Goal: Task Accomplishment & Management: Manage account settings

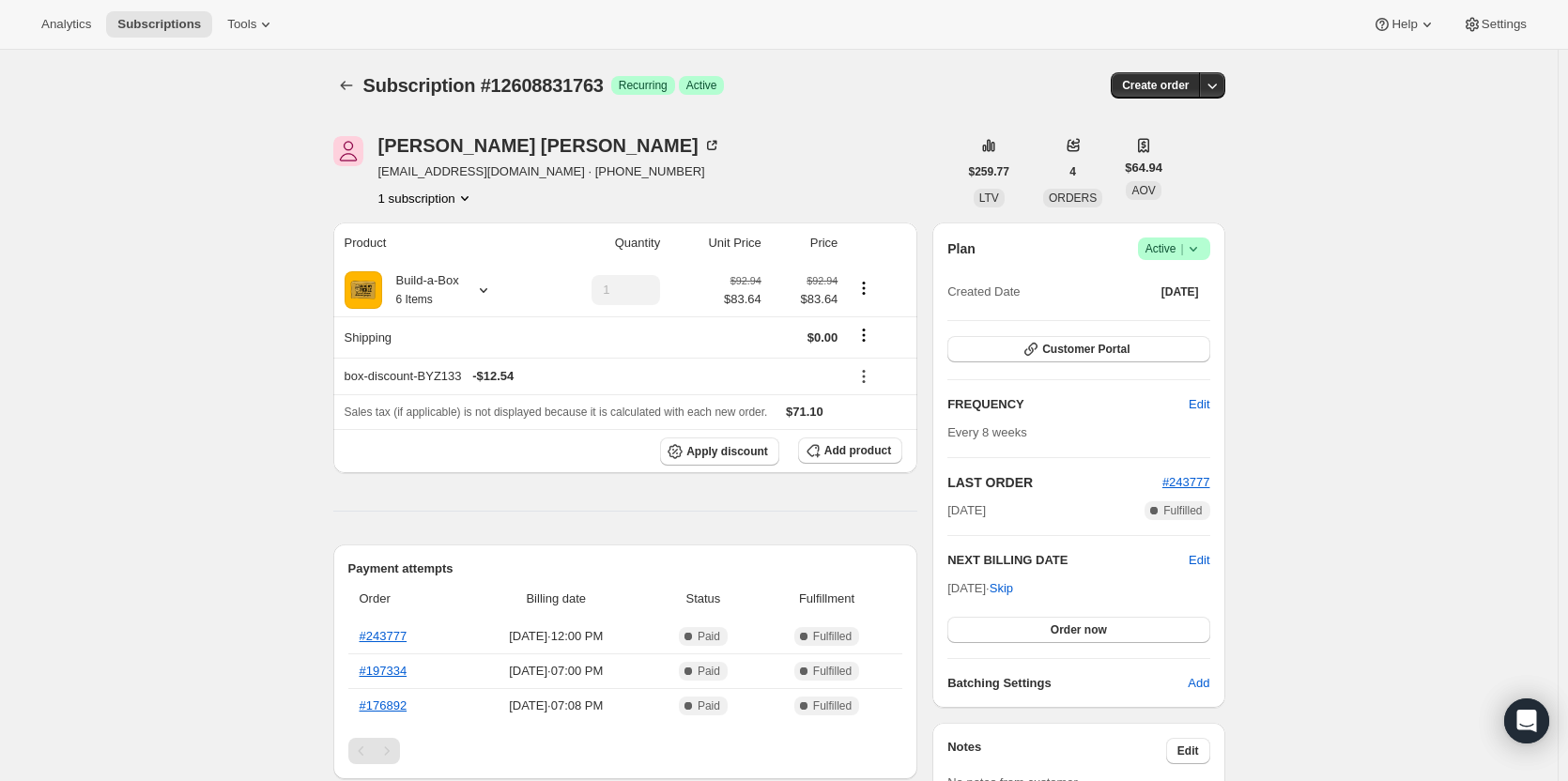
click at [1174, 236] on div "Plan Success Active | Created Date [DATE] Customer Portal FREQUENCY Edit Every …" at bounding box center [1078, 465] width 292 height 485
click at [1173, 245] on span "Active |" at bounding box center [1175, 249] width 57 height 19
click at [1137, 326] on span "Cancel subscription" at bounding box center [1179, 318] width 106 height 19
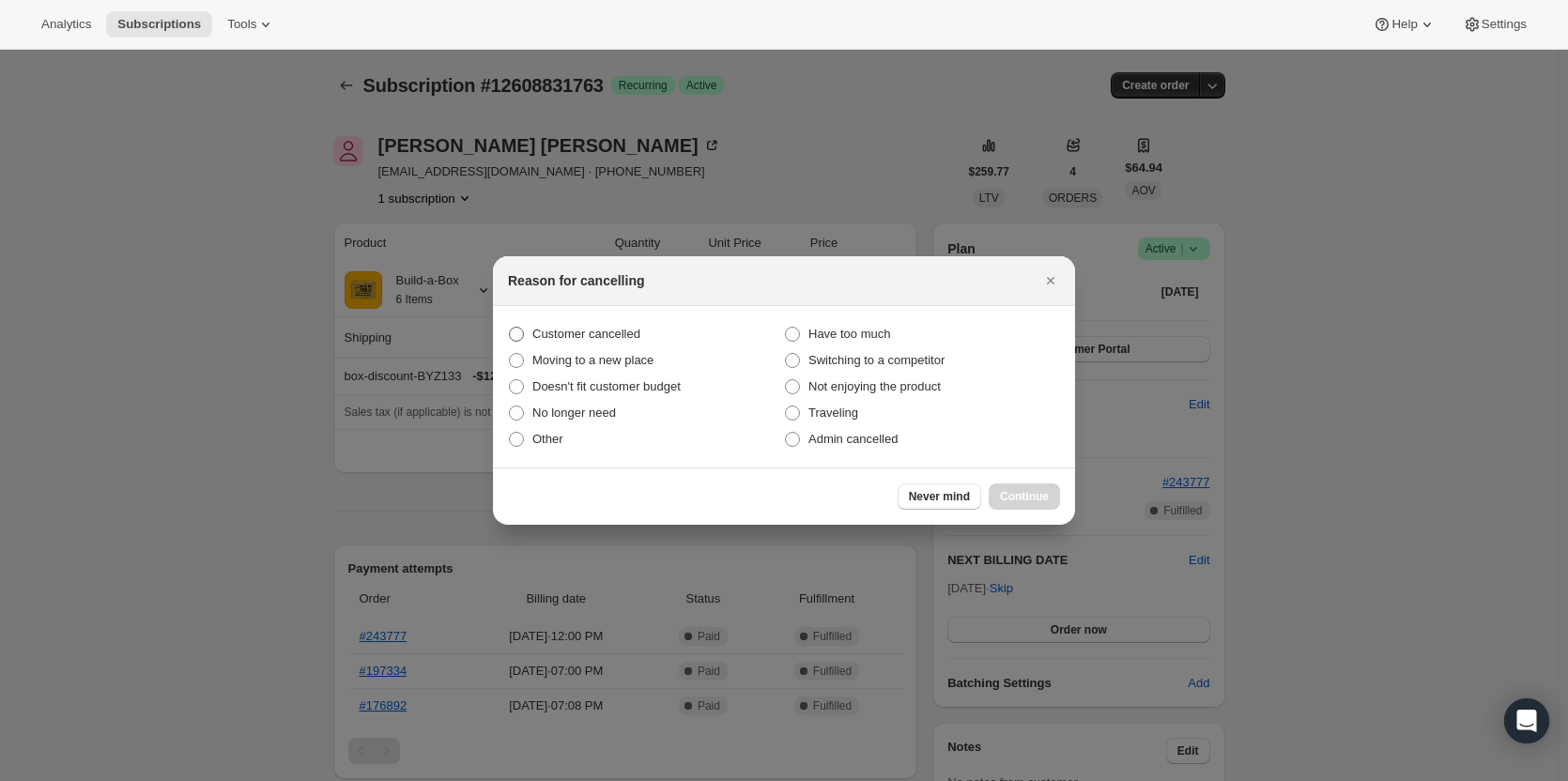
click at [593, 330] on span "Customer cancelled" at bounding box center [586, 333] width 108 height 14
click at [510, 327] on input "Customer cancelled" at bounding box center [509, 327] width 1 height 1
radio input "true"
click at [935, 499] on span "Never mind" at bounding box center [940, 496] width 61 height 15
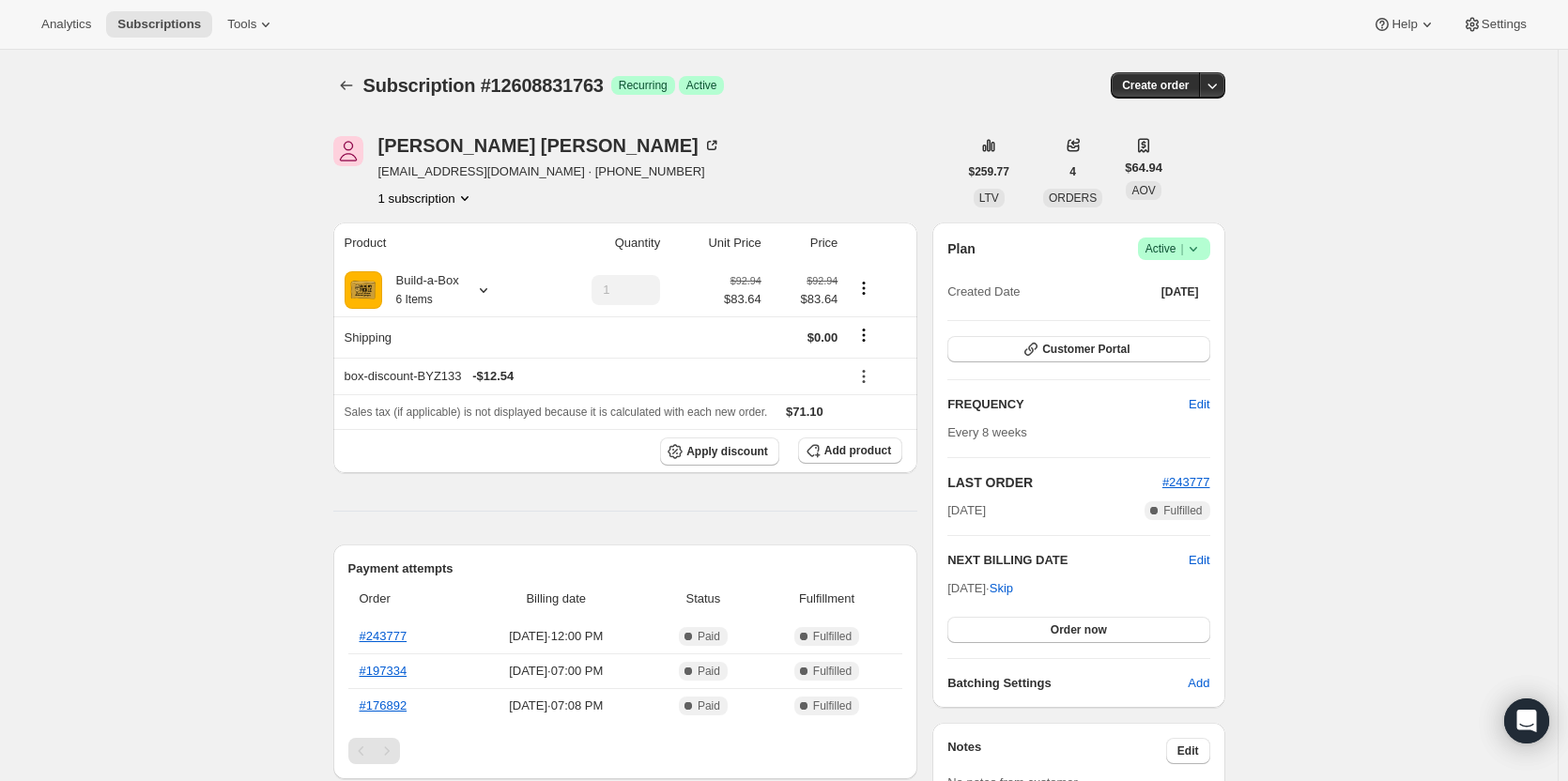
click at [1178, 241] on span "Active |" at bounding box center [1175, 249] width 57 height 19
click at [1171, 287] on span "Pause subscription" at bounding box center [1178, 285] width 103 height 14
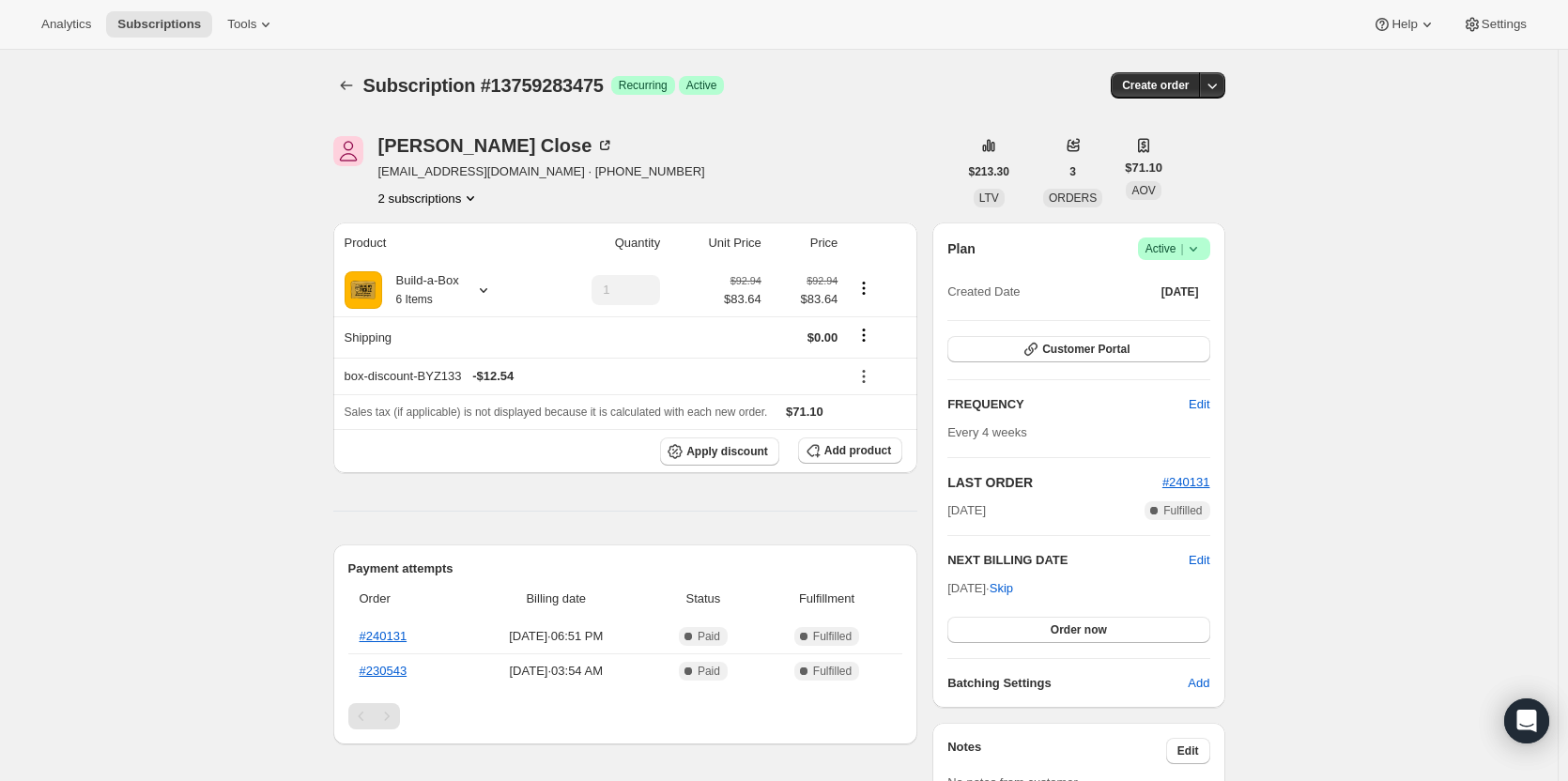
click at [438, 194] on button "2 subscriptions" at bounding box center [429, 199] width 102 height 19
click at [461, 239] on span "13509394707" at bounding box center [434, 234] width 131 height 19
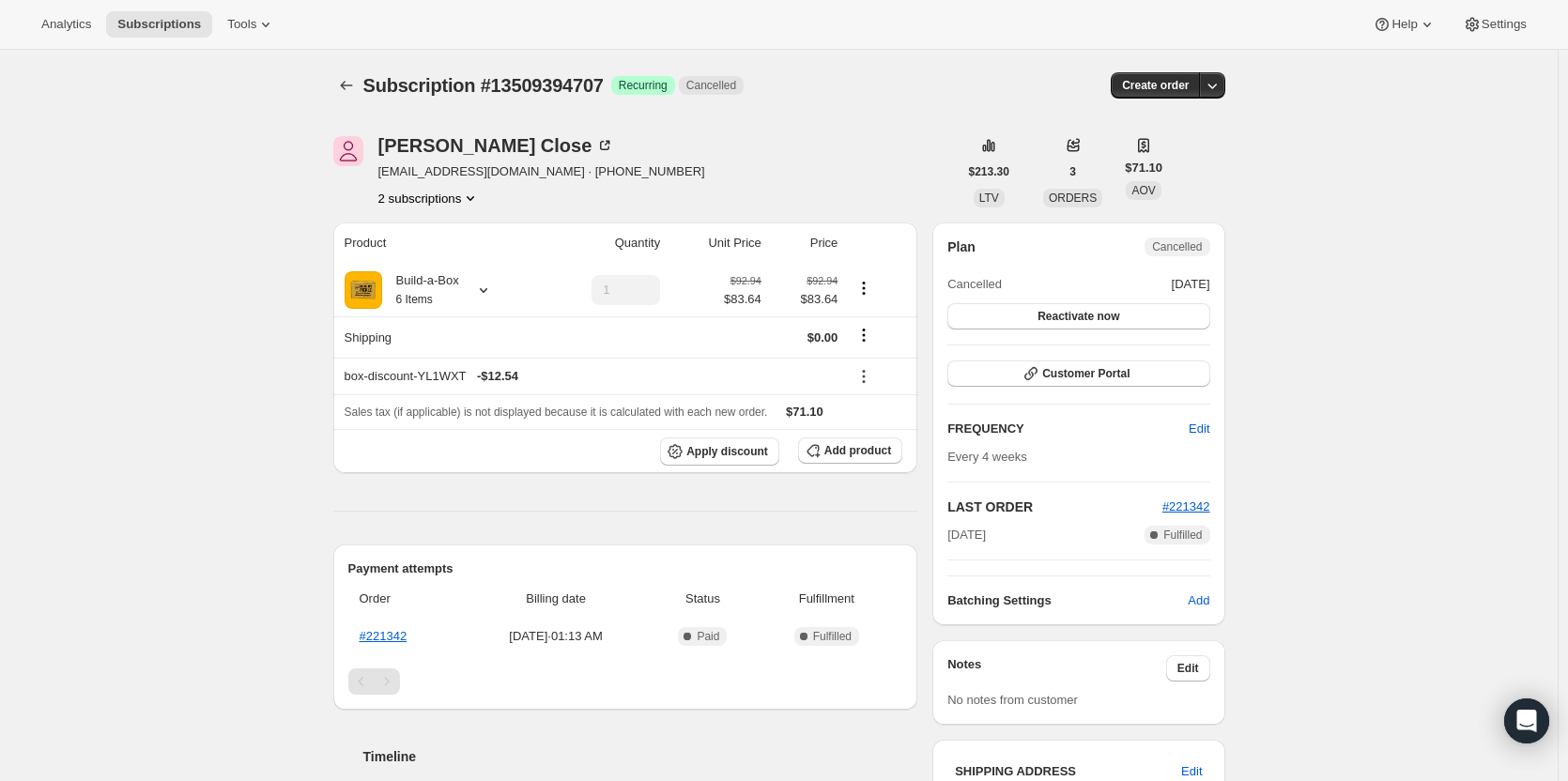
click at [445, 198] on button "2 subscriptions" at bounding box center [429, 199] width 102 height 19
click at [451, 264] on span "13759283475" at bounding box center [434, 265] width 131 height 19
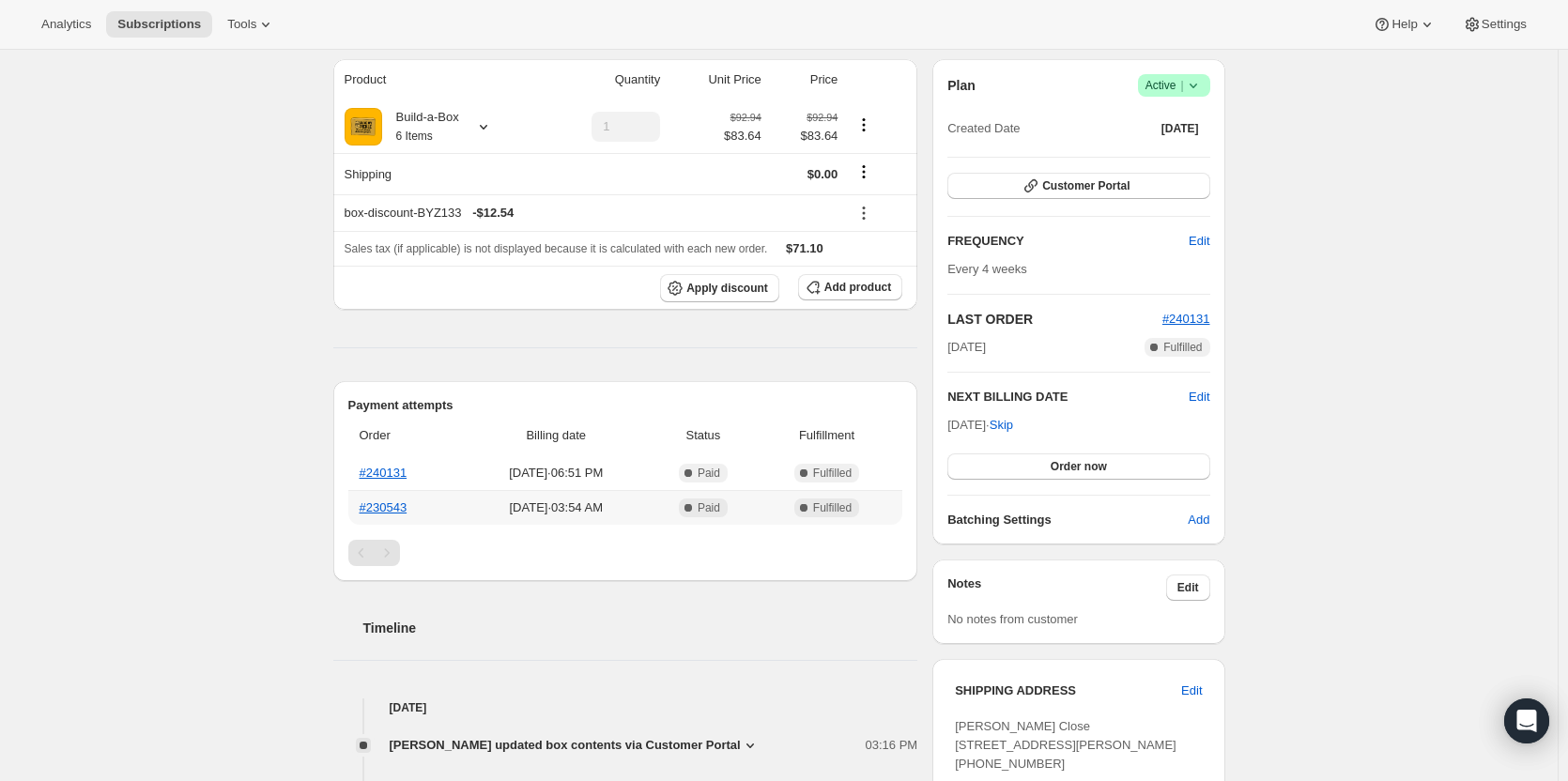
scroll to position [188, 0]
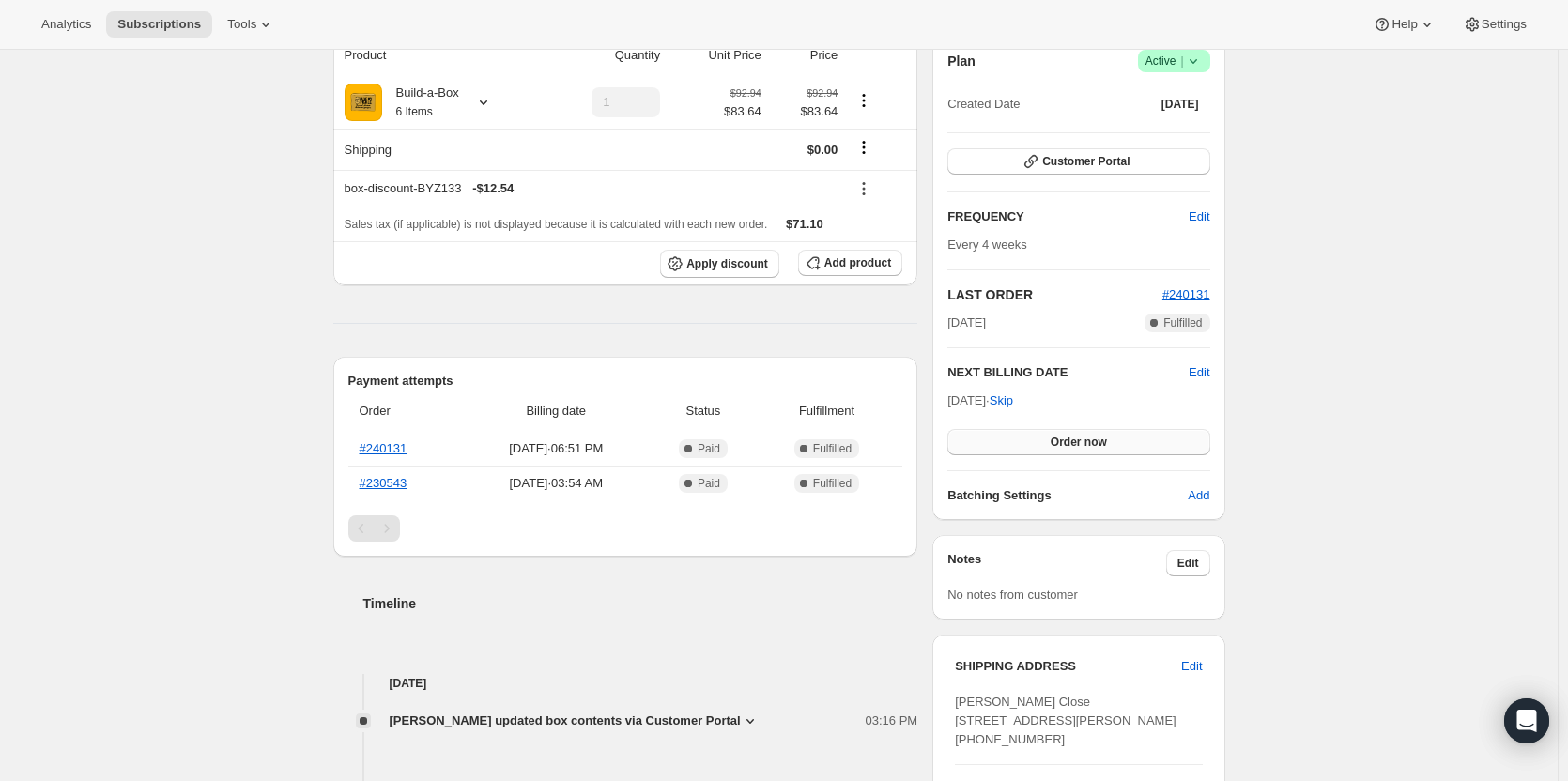
click at [1111, 434] on button "Order now" at bounding box center [1078, 442] width 262 height 27
click at [1111, 434] on span "Click to confirm" at bounding box center [1078, 442] width 85 height 15
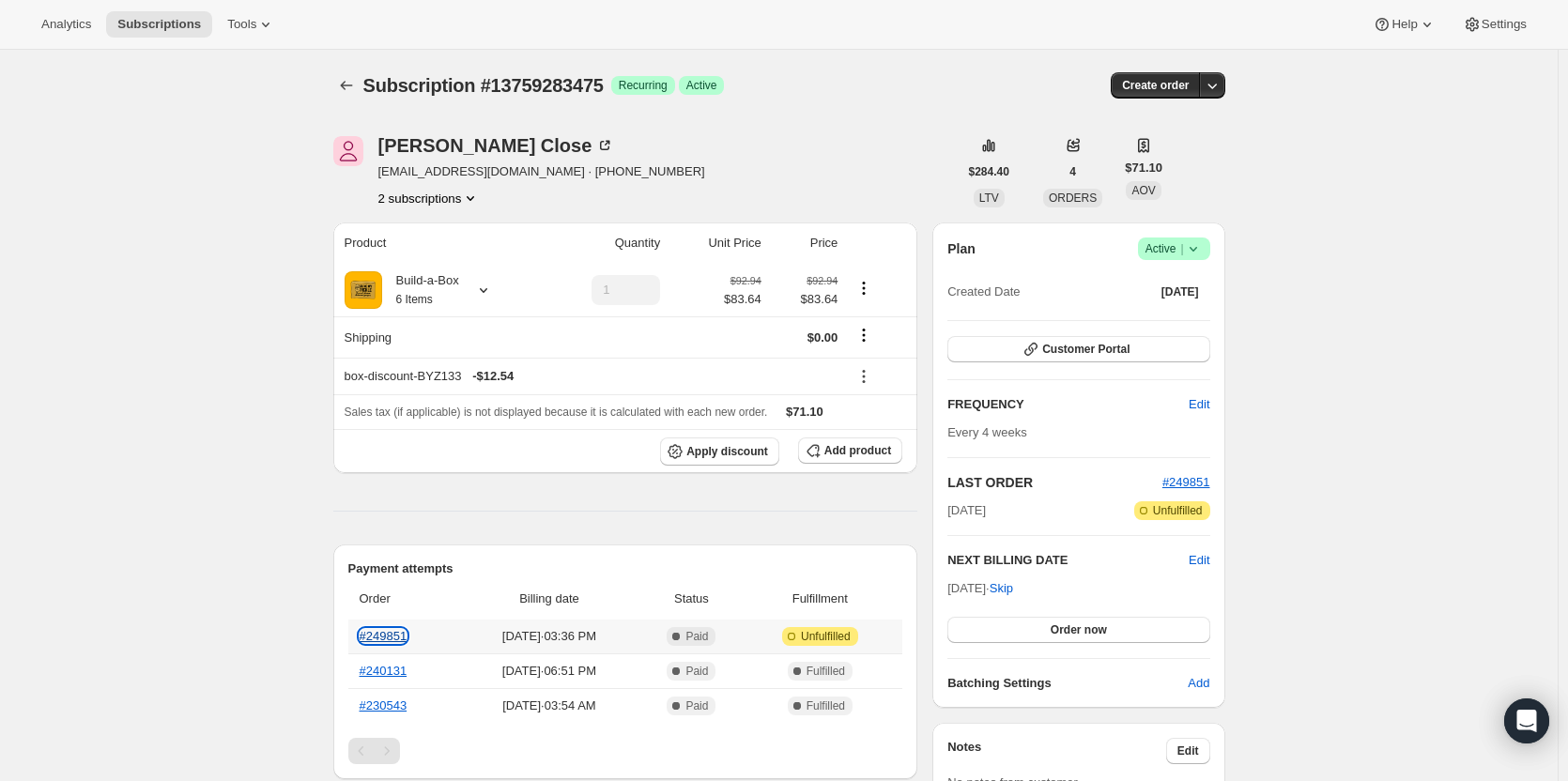
click at [383, 631] on link "#249851" at bounding box center [384, 636] width 48 height 14
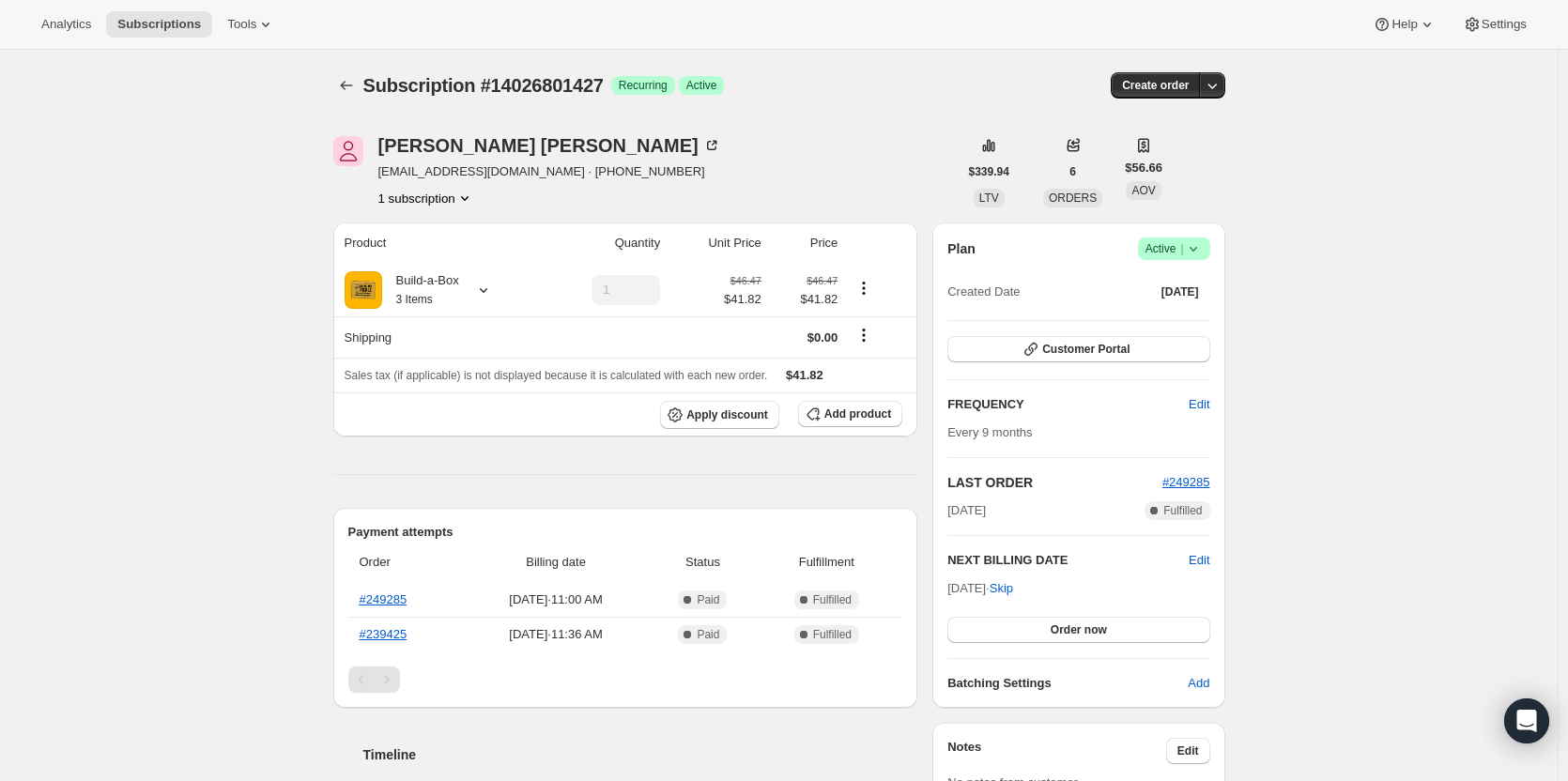
click at [1204, 237] on div "Plan Success Active | Created Date Jul 17, 2025 Customer Portal FREQUENCY Edit …" at bounding box center [1078, 465] width 292 height 485
click at [1197, 243] on icon at bounding box center [1194, 249] width 19 height 19
click at [1192, 307] on button "Cancel subscription" at bounding box center [1179, 317] width 117 height 30
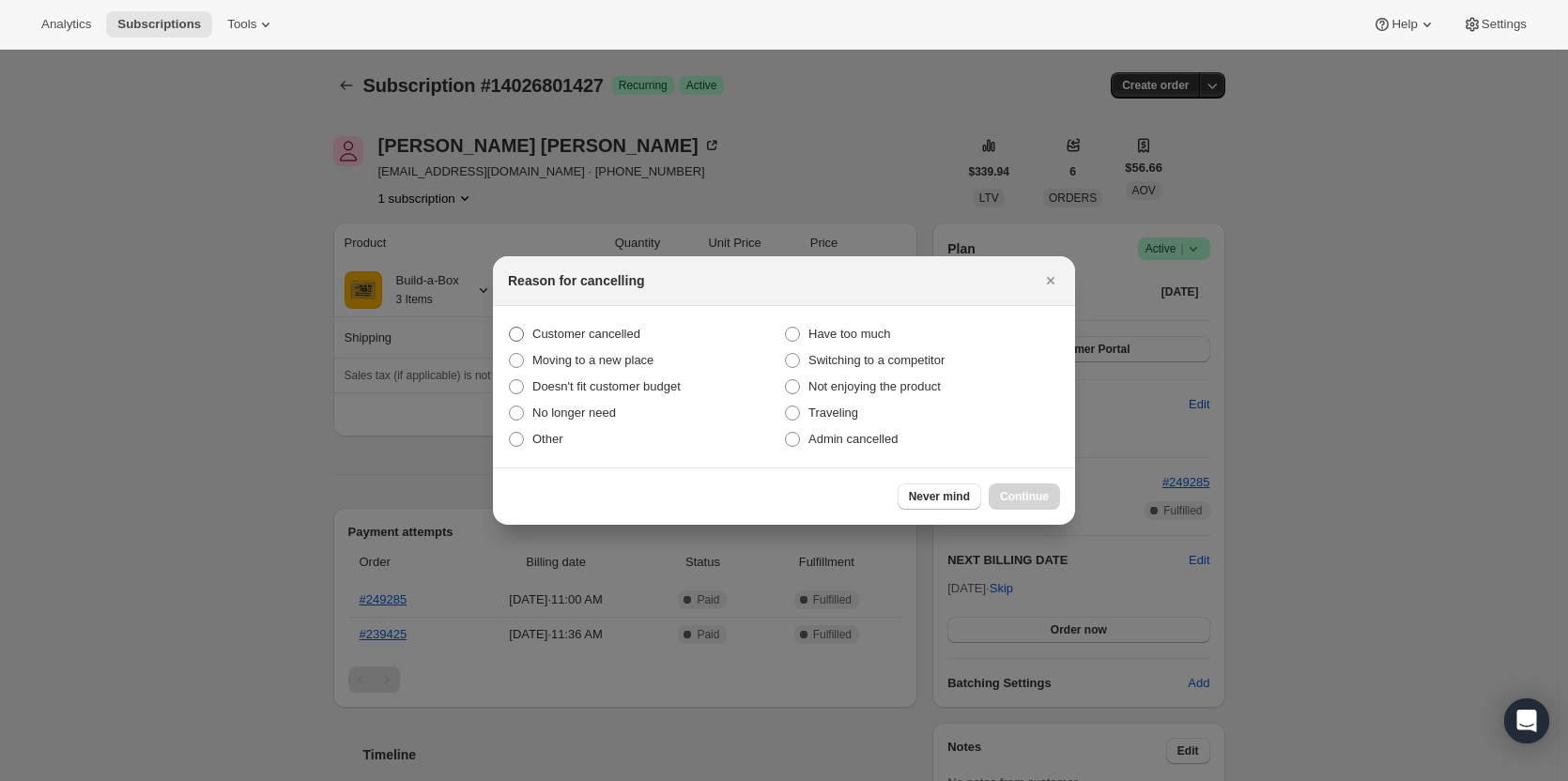
click at [585, 340] on span "Customer cancelled" at bounding box center [586, 333] width 108 height 14
click at [510, 327] on input "Customer cancelled" at bounding box center [509, 327] width 1 height 1
radio input "true"
click at [1038, 489] on button "Continue" at bounding box center [1024, 496] width 72 height 27
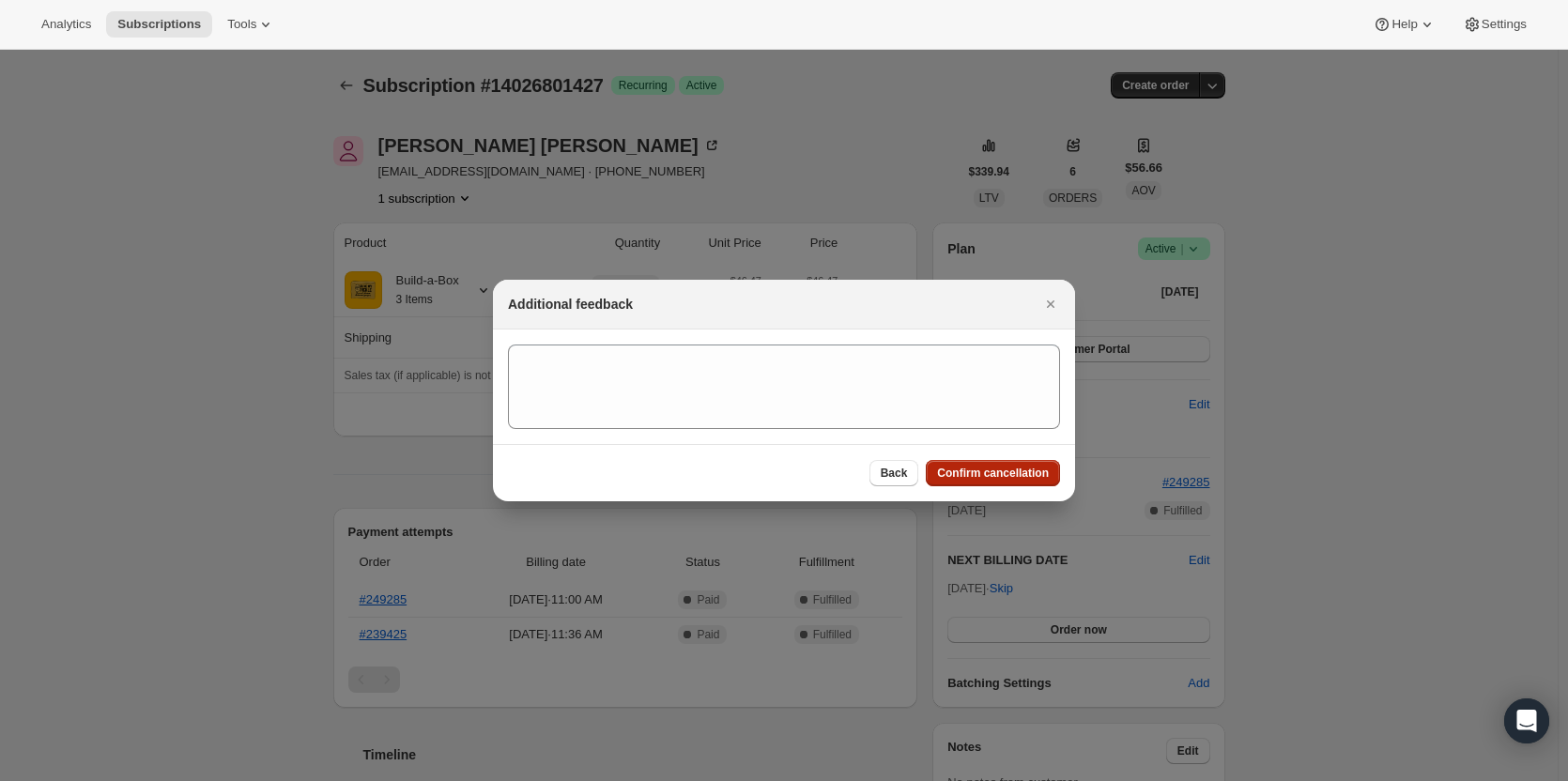
click at [1025, 482] on button "Confirm cancellation" at bounding box center [992, 474] width 135 height 27
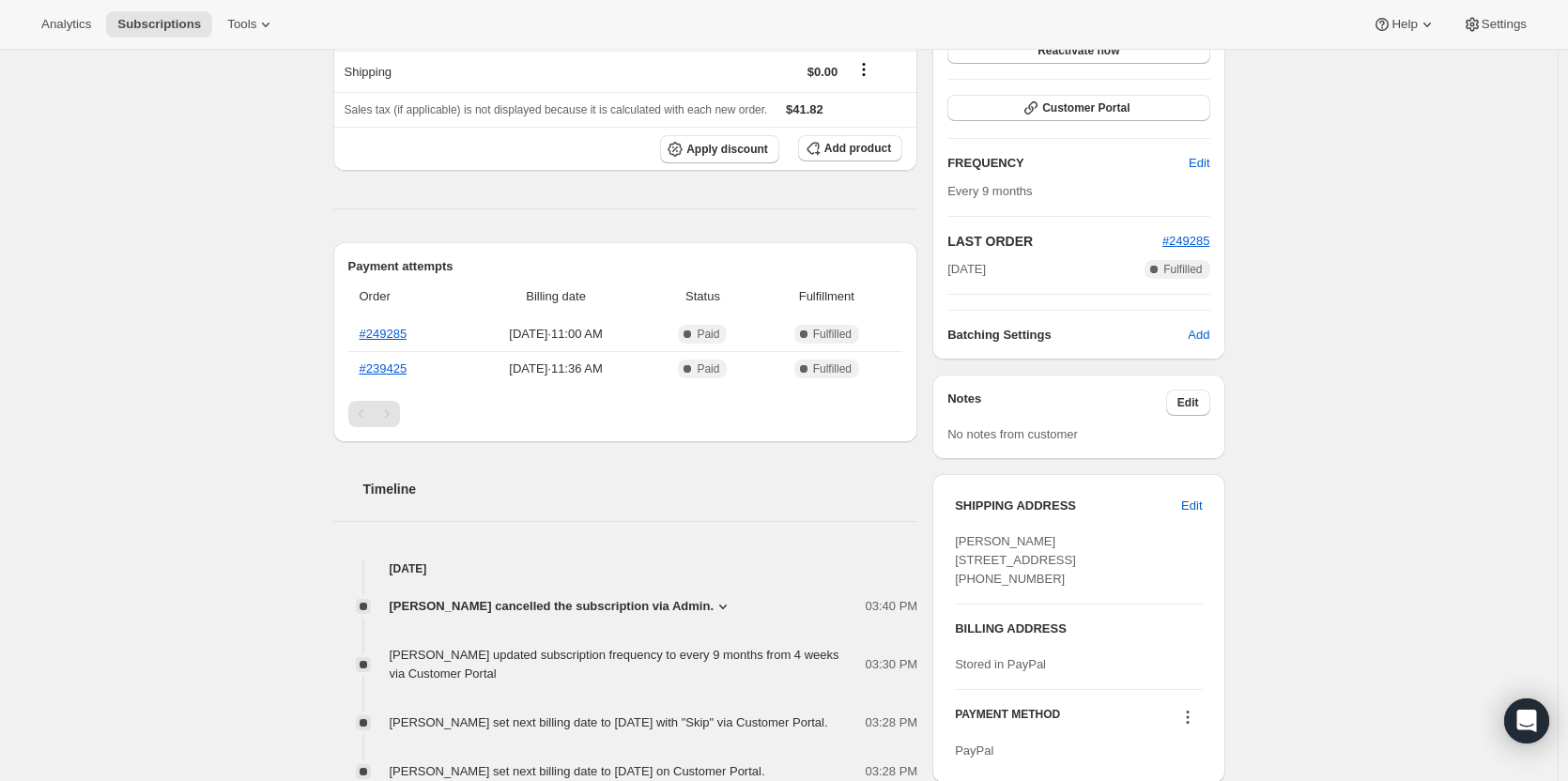
scroll to position [325, 0]
